Goal: Find specific page/section: Find specific page/section

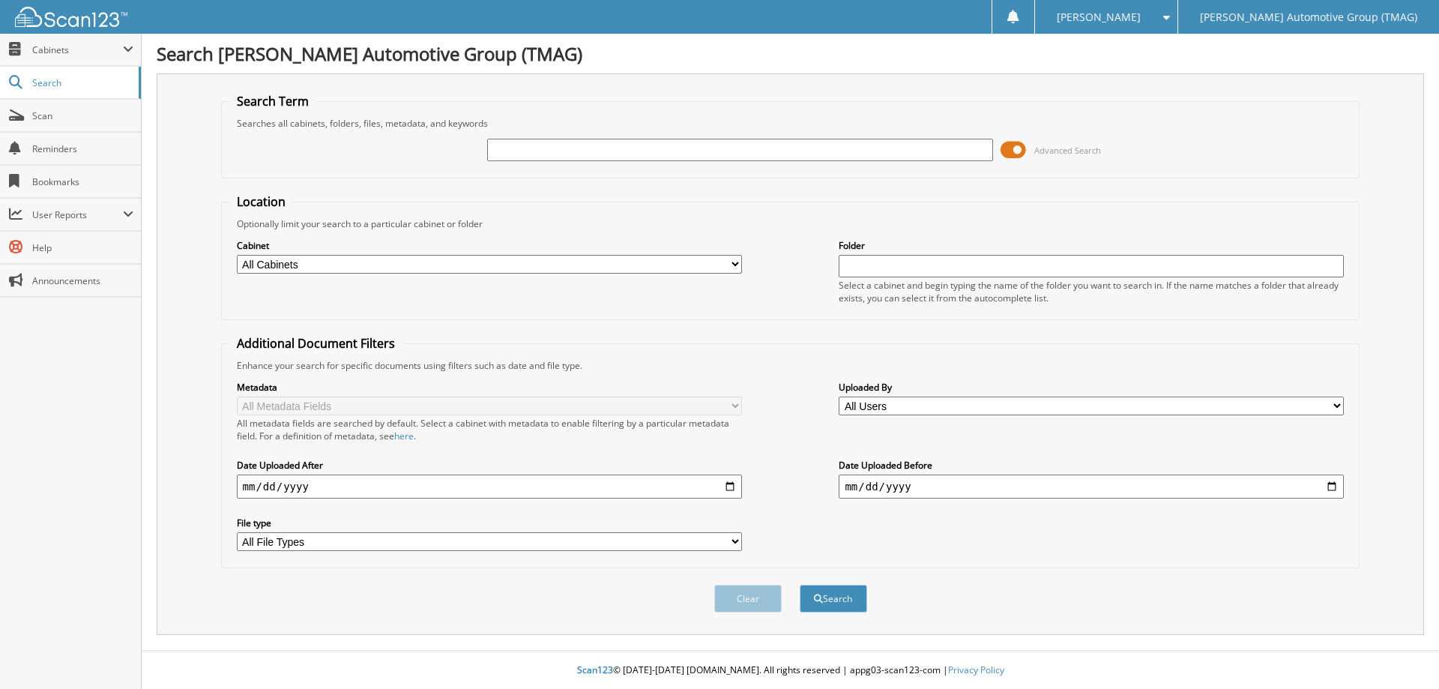
click at [494, 157] on input "text" at bounding box center [739, 150] width 505 height 22
type input "C25629"
click at [800, 585] on button "Search" at bounding box center [833, 599] width 67 height 28
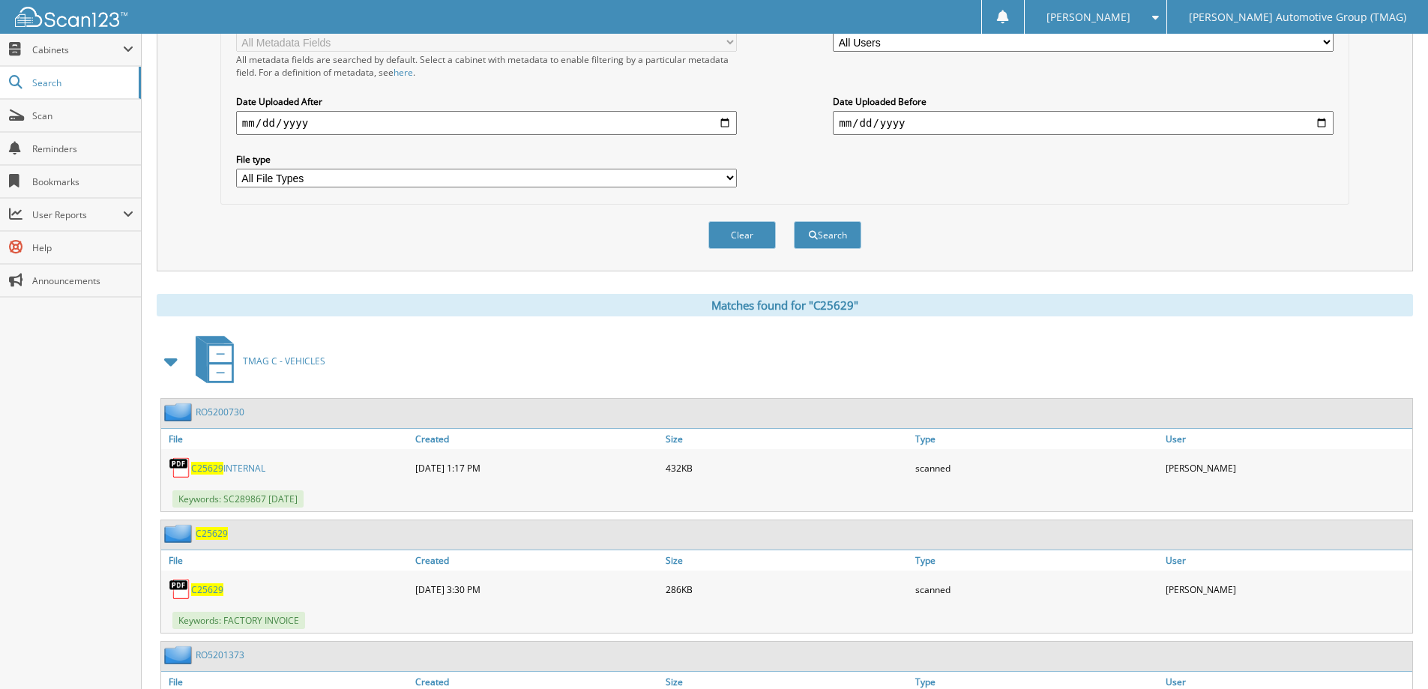
scroll to position [450, 0]
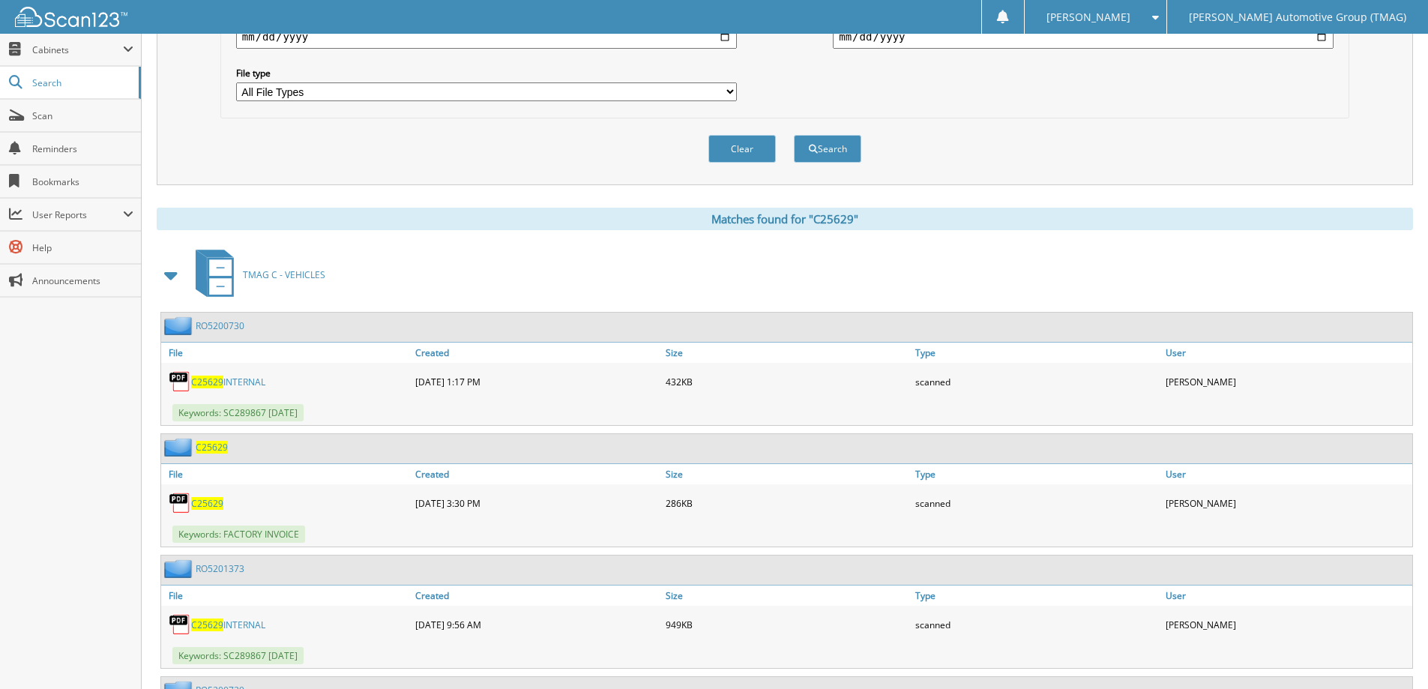
click at [211, 444] on span "C25629" at bounding box center [212, 447] width 32 height 13
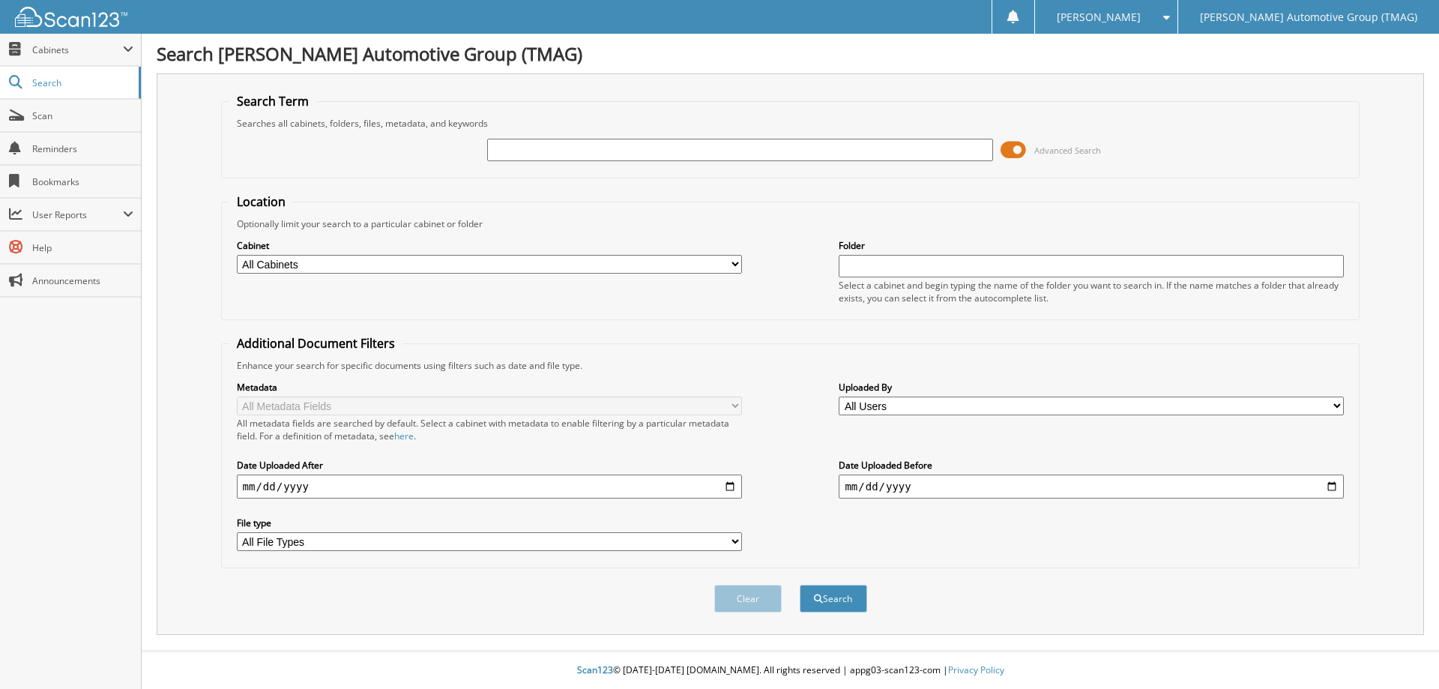
click at [587, 155] on input "text" at bounding box center [739, 150] width 505 height 22
type input "C25629"
click at [800, 585] on button "Search" at bounding box center [833, 599] width 67 height 28
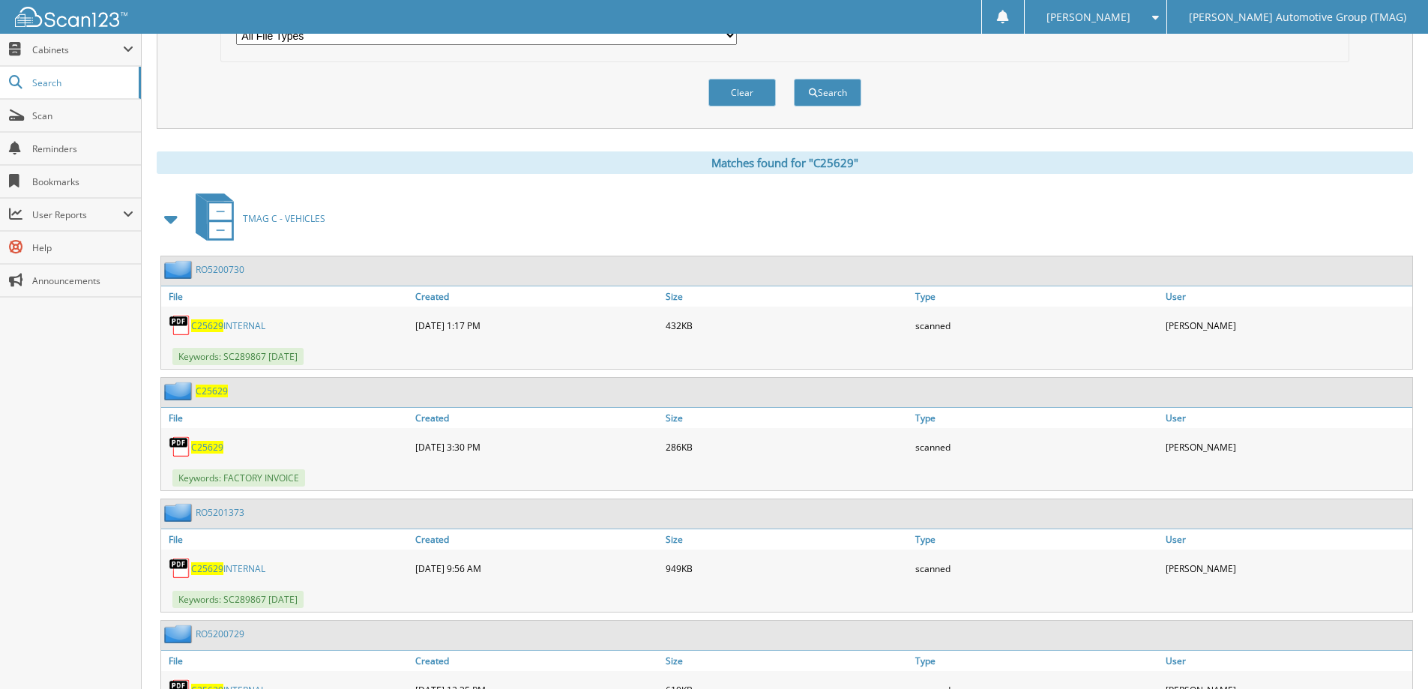
scroll to position [525, 0]
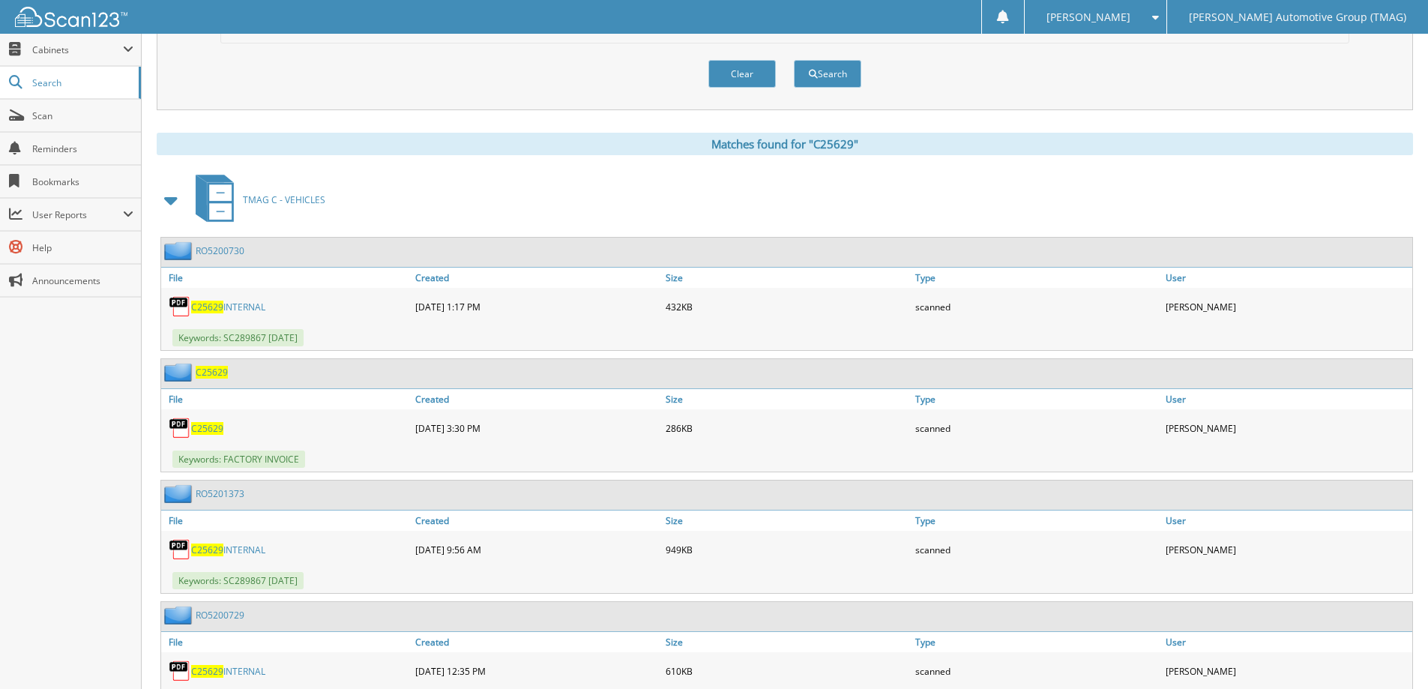
click at [211, 372] on span "C25629" at bounding box center [212, 372] width 32 height 13
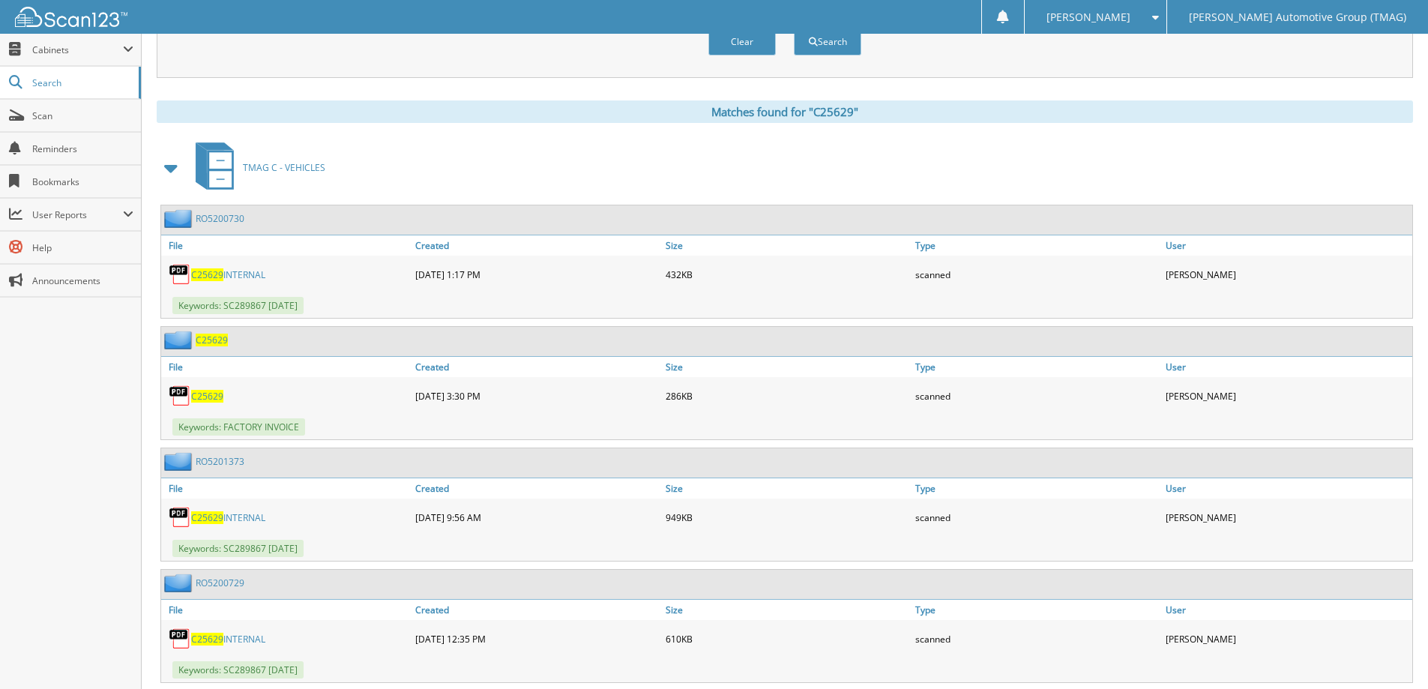
scroll to position [597, 0]
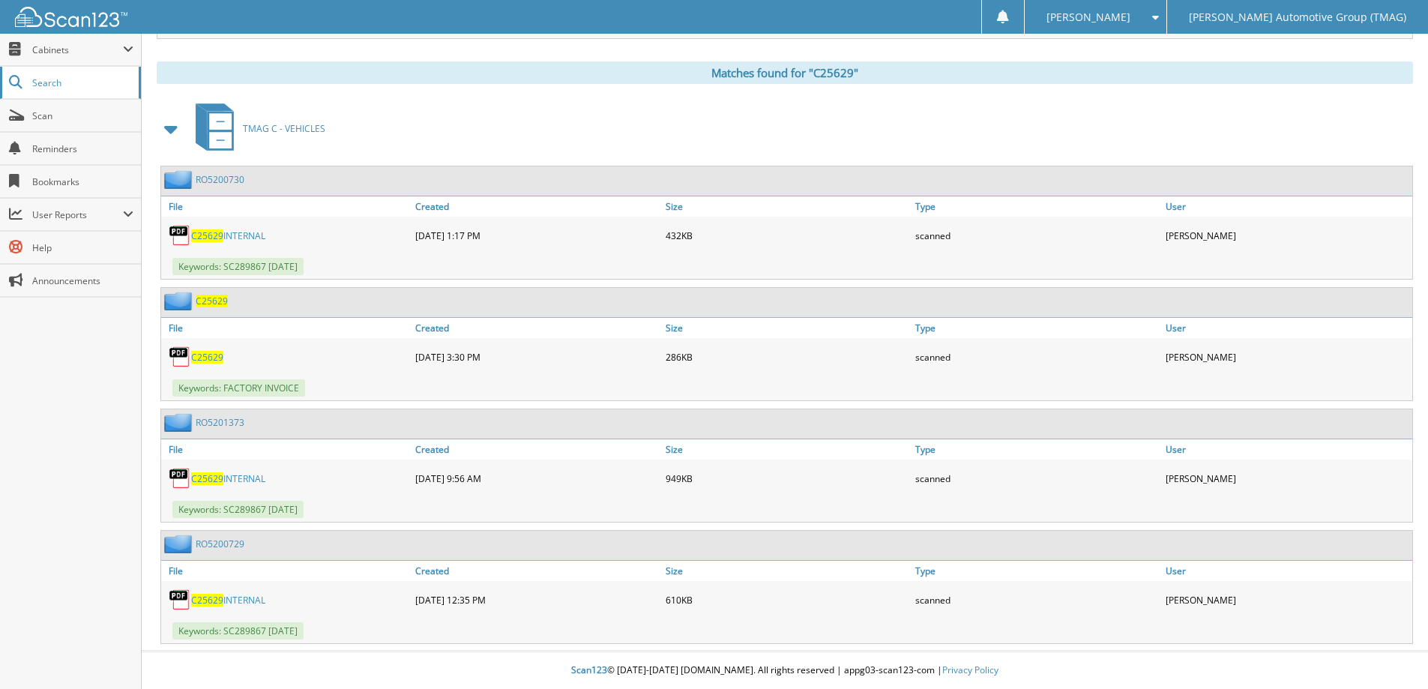
click at [51, 83] on span "Search" at bounding box center [81, 82] width 99 height 13
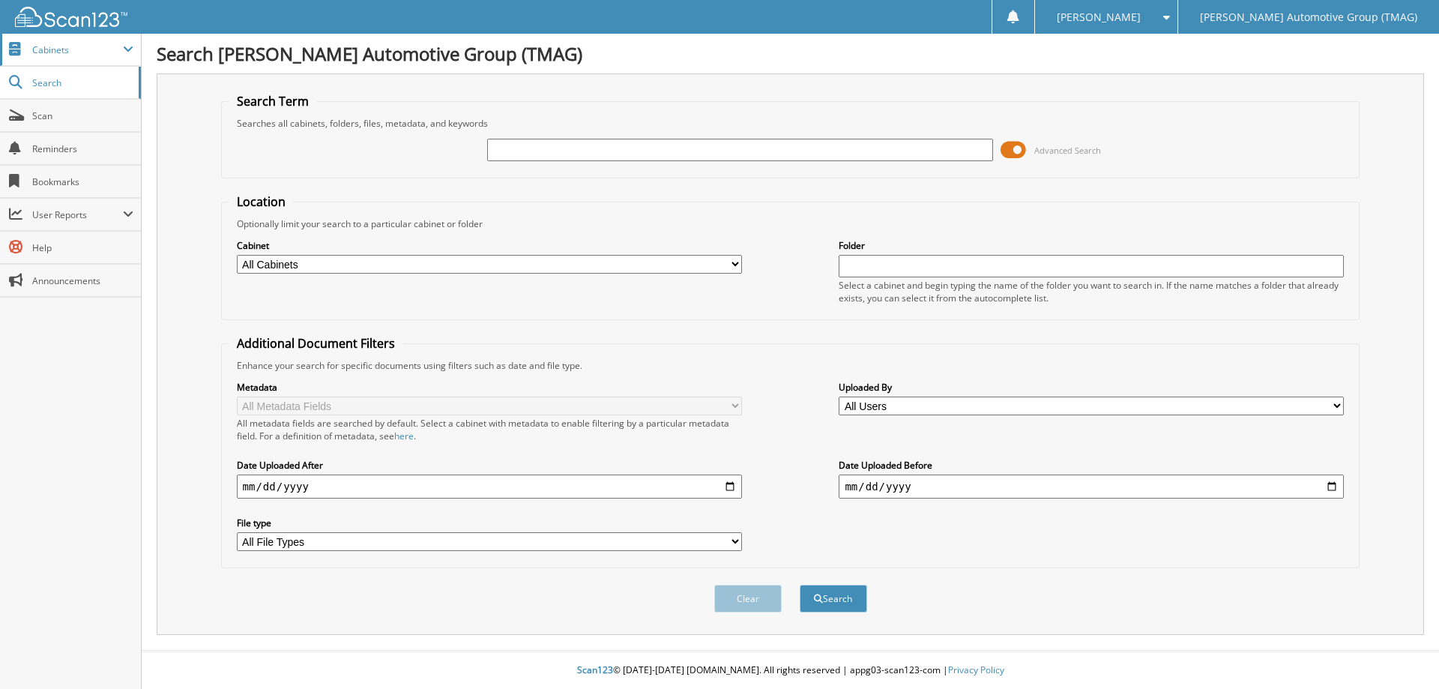
click at [58, 43] on span "Cabinets" at bounding box center [77, 49] width 91 height 13
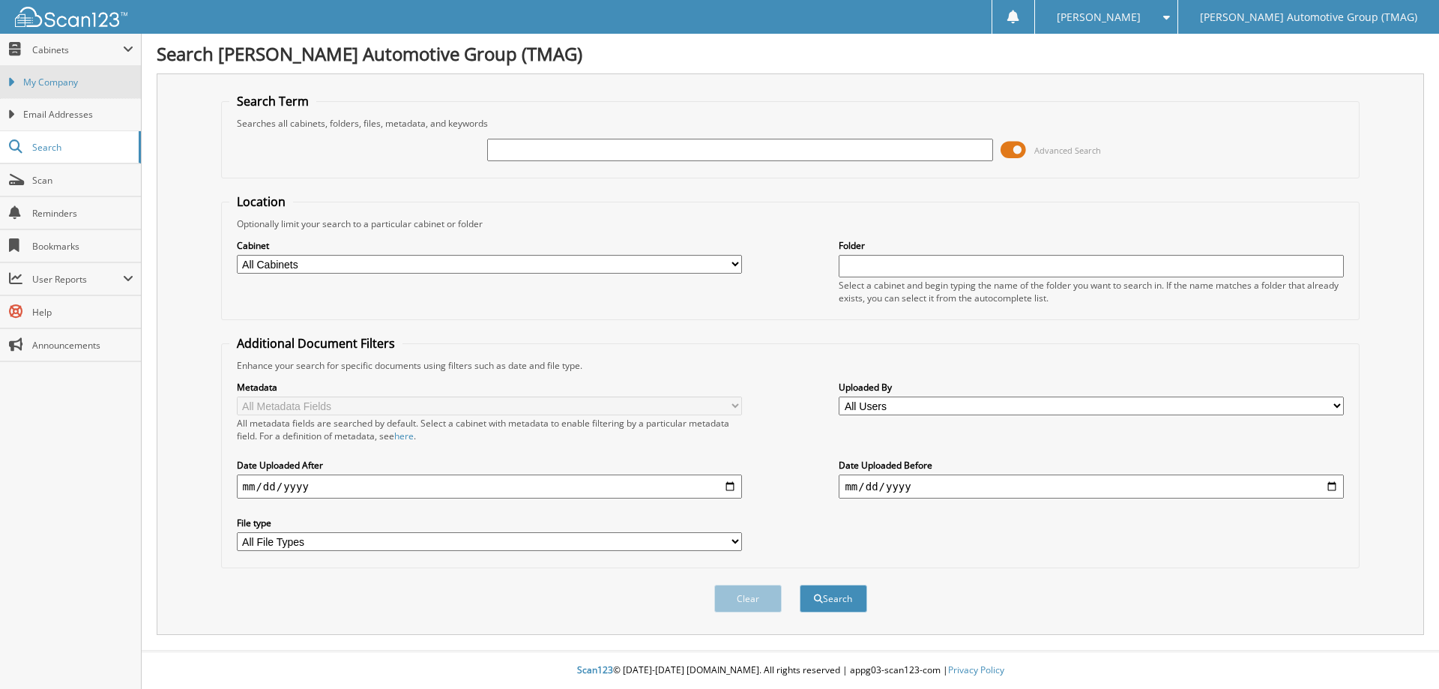
click at [54, 79] on span "My Company" at bounding box center [78, 82] width 110 height 13
